Goal: Check status

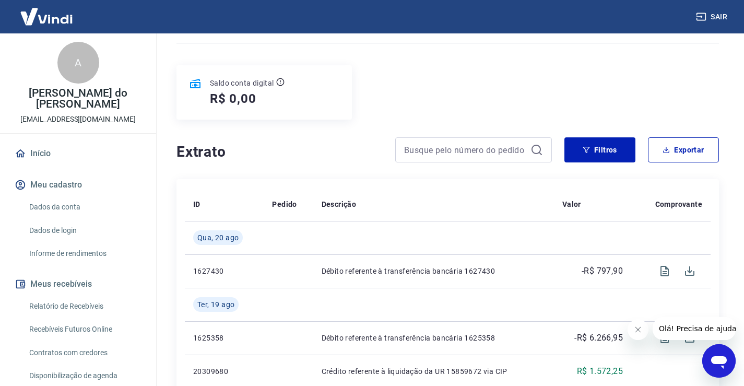
scroll to position [104, 0]
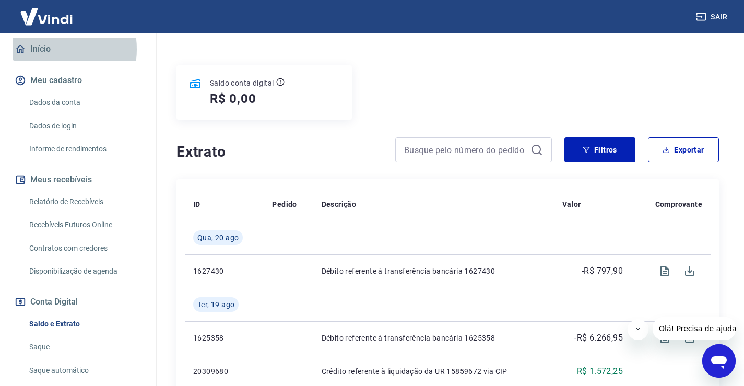
click at [40, 49] on link "Início" at bounding box center [78, 49] width 131 height 23
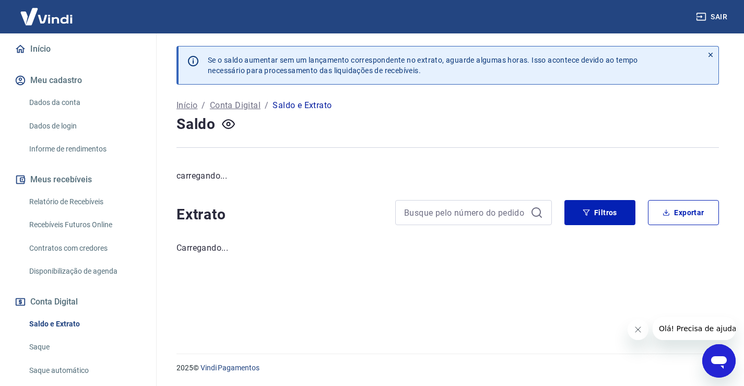
select select "paid"
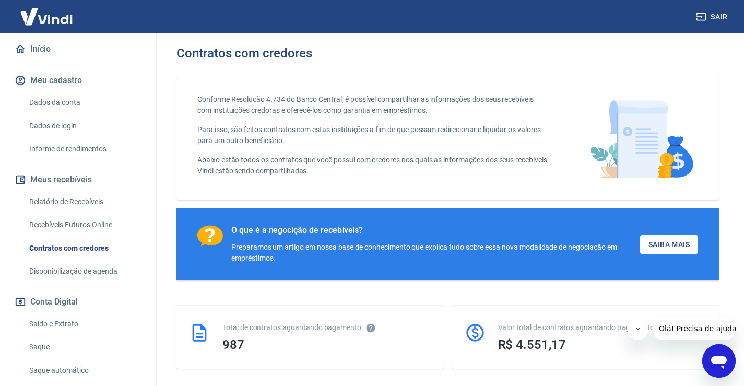
select select
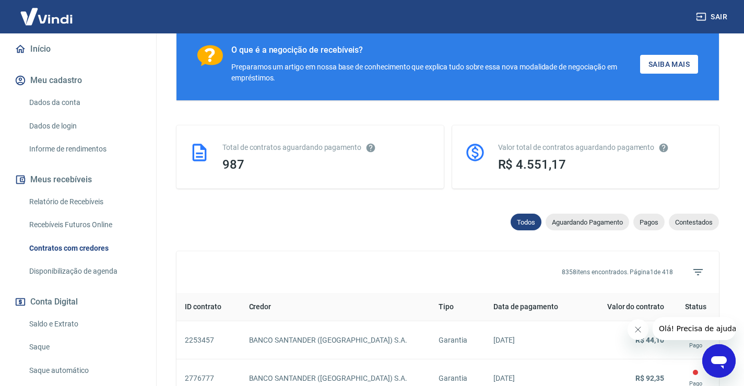
scroll to position [261, 0]
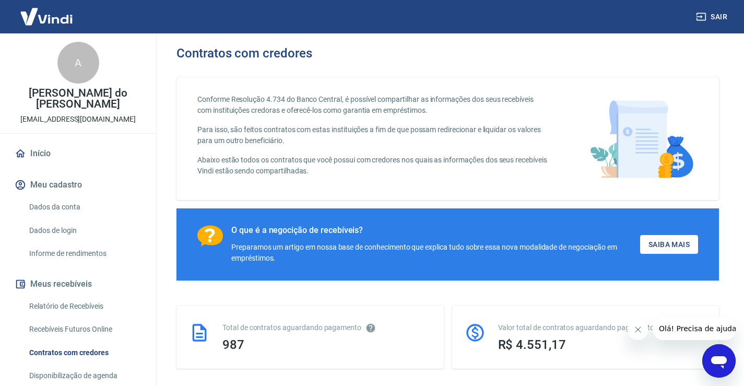
click at [41, 149] on link "Início" at bounding box center [78, 153] width 131 height 23
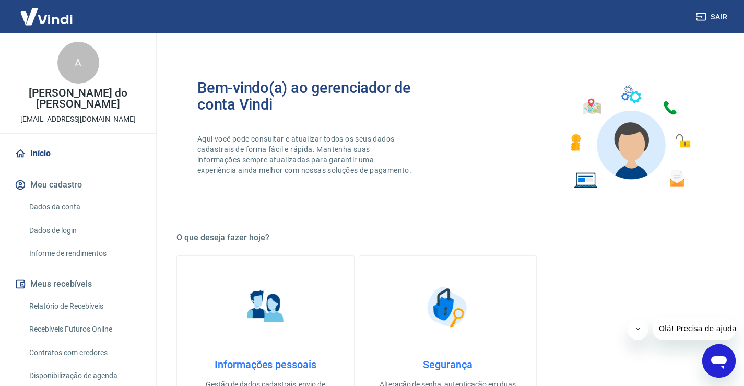
click at [40, 150] on link "Início" at bounding box center [78, 153] width 131 height 23
